Goal: Browse casually: Explore the website without a specific task or goal

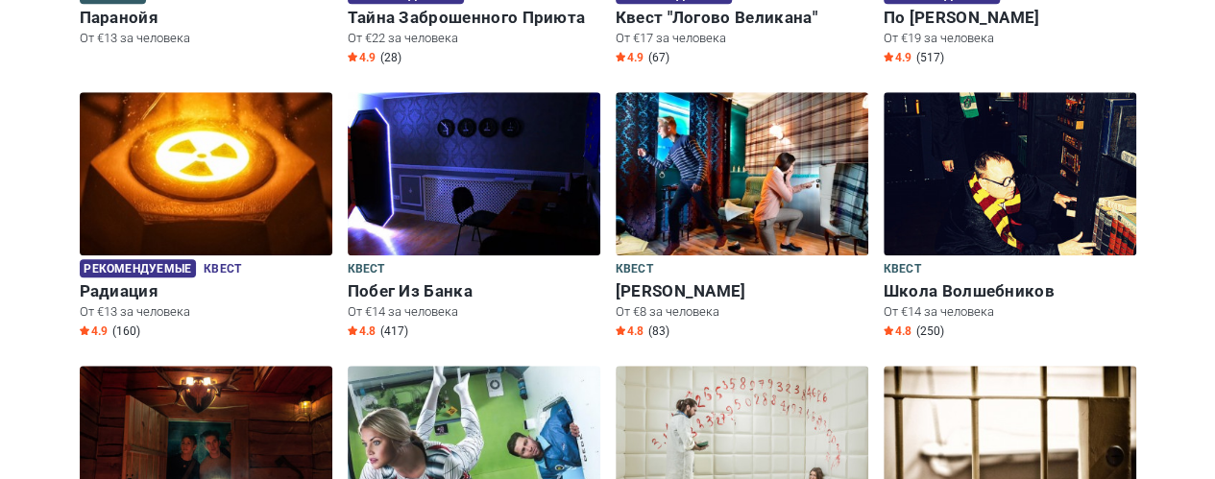
scroll to position [807, 0]
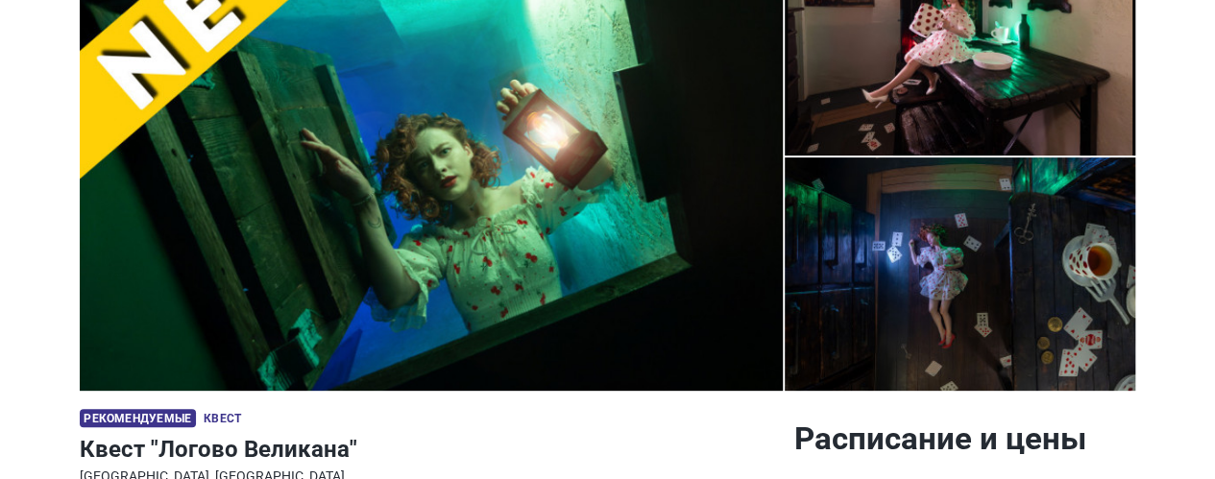
scroll to position [154, 0]
